Goal: Navigation & Orientation: Find specific page/section

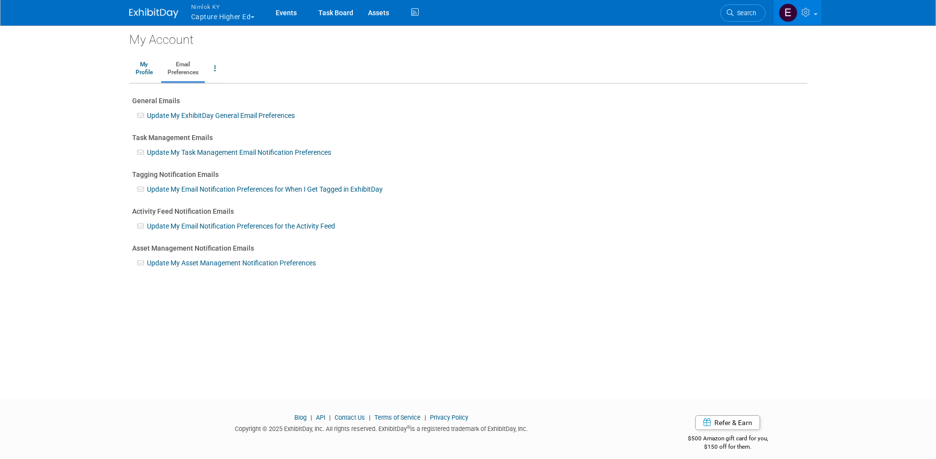
click at [242, 19] on button "Nimlok KY Capture Higher Ed" at bounding box center [228, 13] width 77 height 26
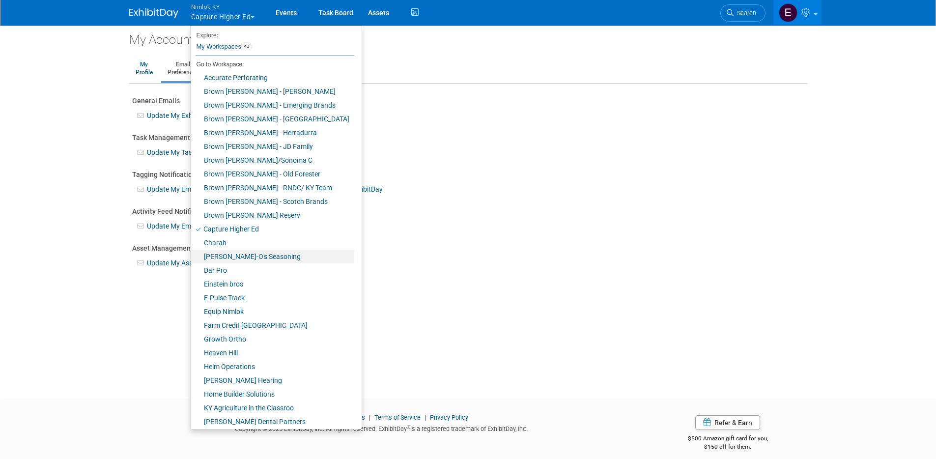
click at [227, 258] on link "[PERSON_NAME]-O's Seasoning" at bounding box center [273, 257] width 164 height 14
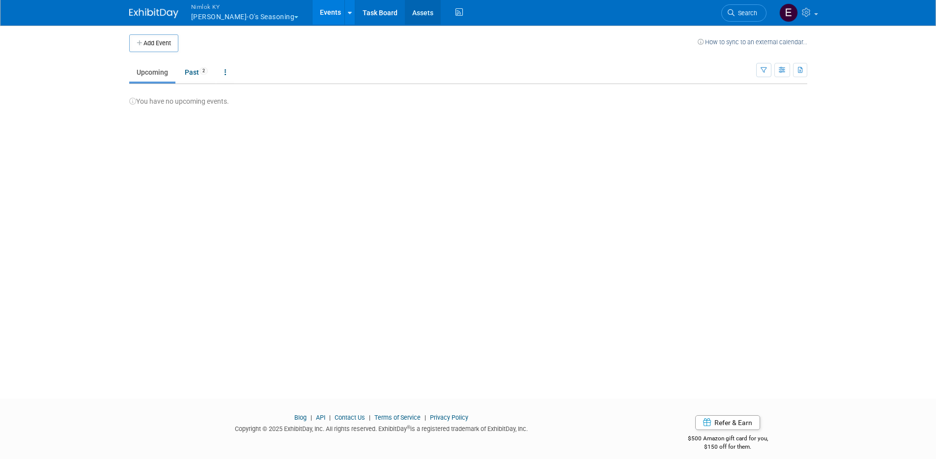
click at [405, 13] on link "Assets" at bounding box center [423, 12] width 36 height 25
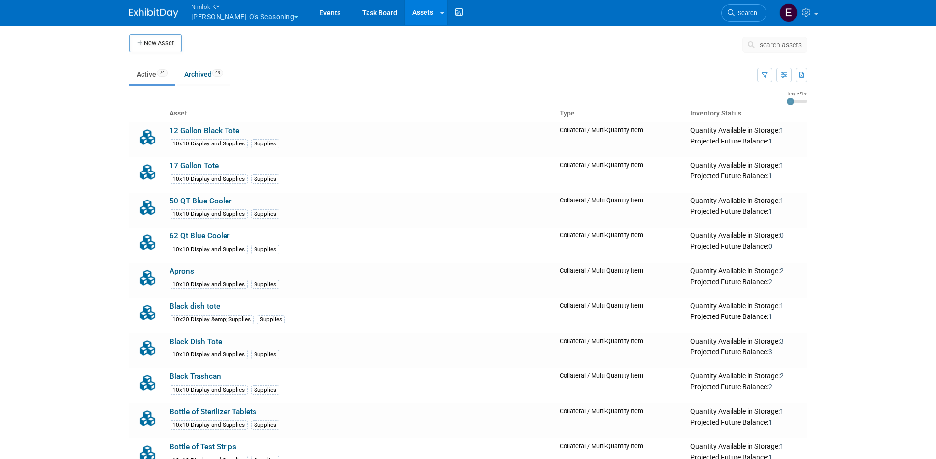
click at [100, 201] on body "Nimlok KY [PERSON_NAME]-O's Seasoning Explore: My Workspaces 43 Go to Workspace…" at bounding box center [468, 229] width 936 height 459
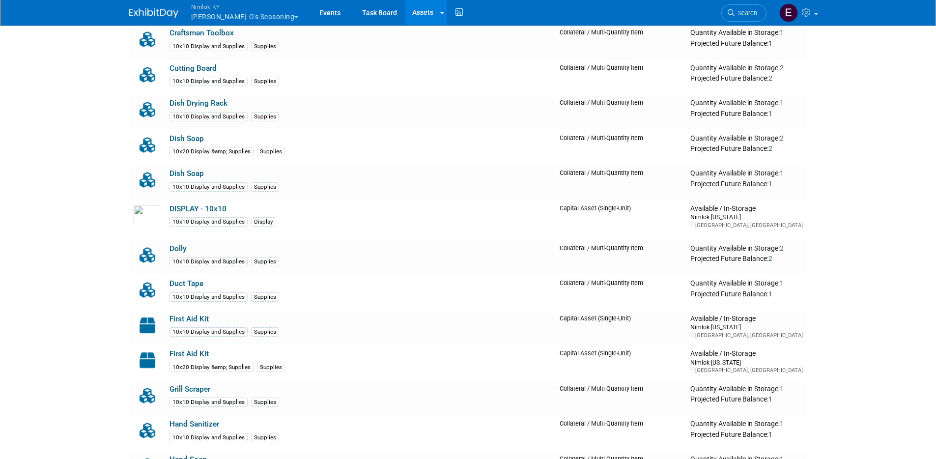
scroll to position [769, 0]
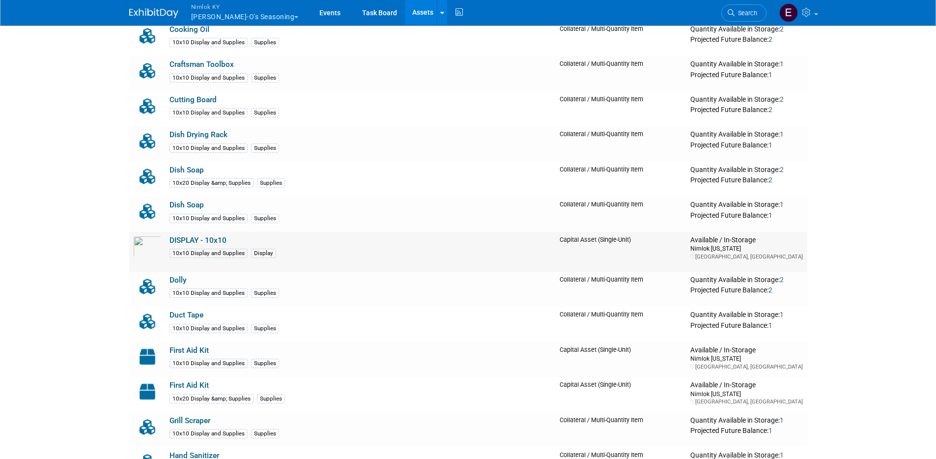
click at [207, 237] on link "DISPLAY - 10x10" at bounding box center [198, 240] width 57 height 9
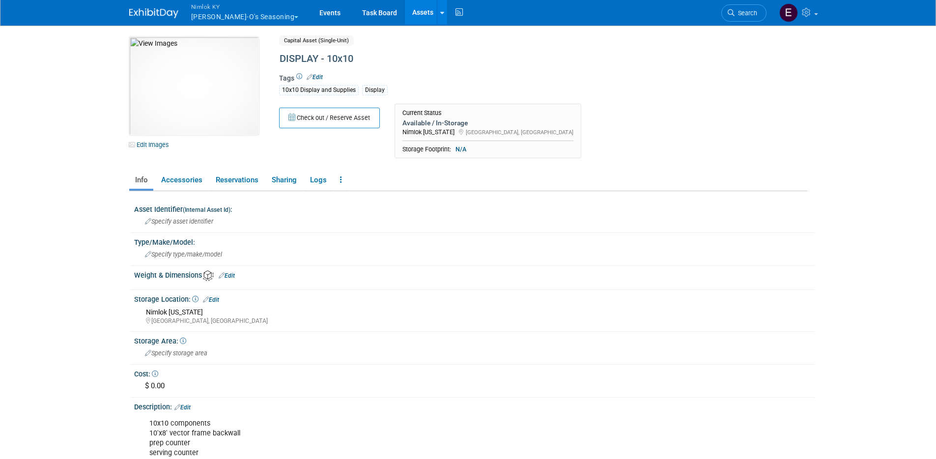
click at [63, 238] on body "Nimlok KY Dan-O's Seasoning Explore: My Workspaces 43 Go to Workspace:" at bounding box center [468, 229] width 936 height 459
